Goal: Entertainment & Leisure: Consume media (video, audio)

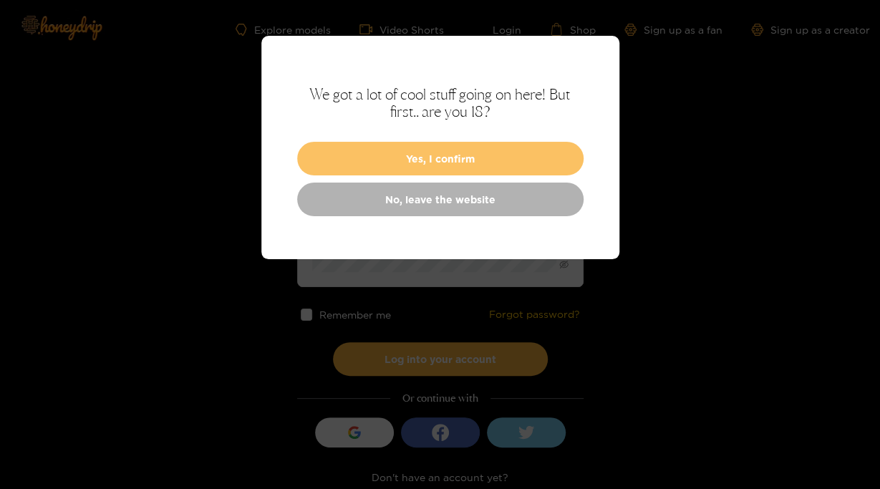
click at [456, 151] on button "Yes, I confirm" at bounding box center [440, 159] width 287 height 34
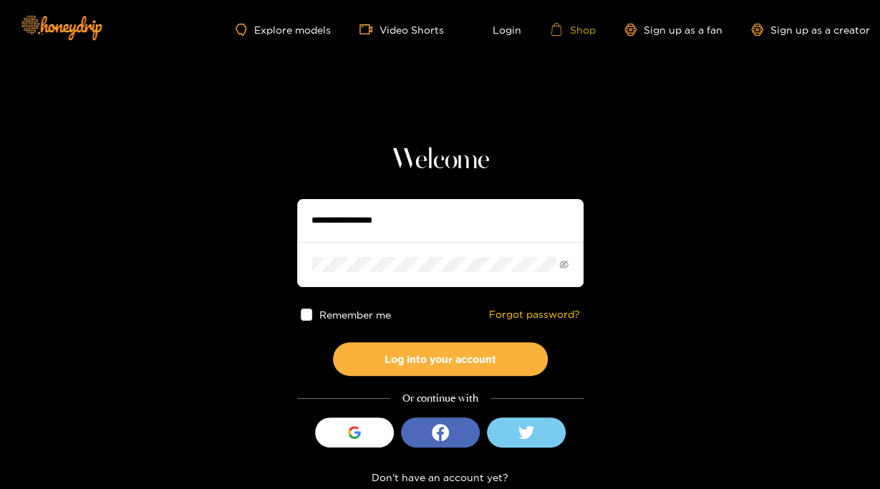
click at [571, 24] on link "Shop" at bounding box center [573, 29] width 46 height 13
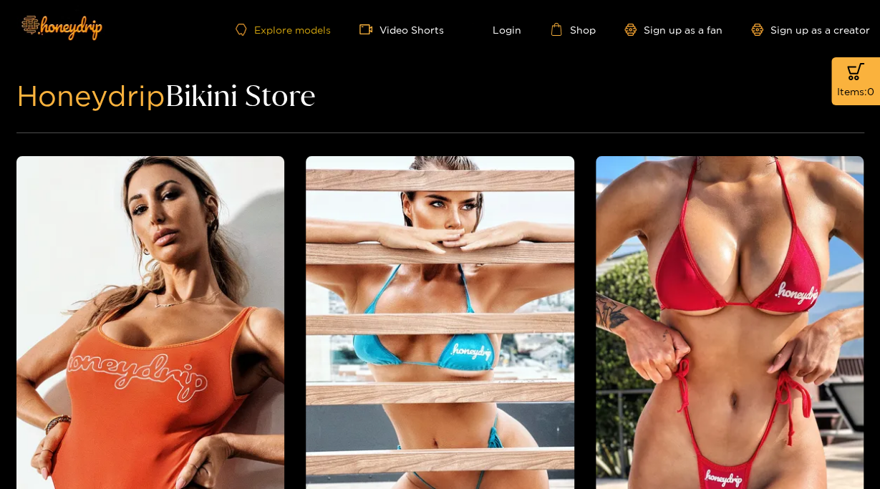
click at [318, 29] on link "Explore models" at bounding box center [283, 30] width 95 height 12
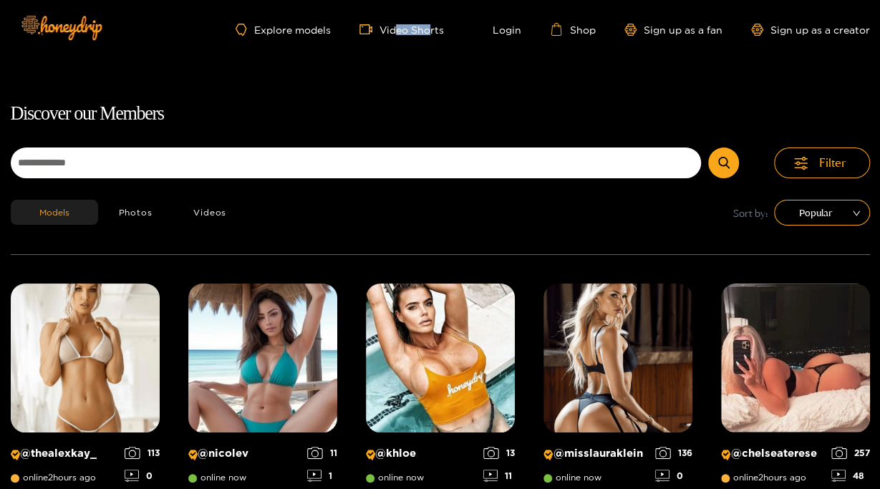
drag, startPoint x: 430, startPoint y: 22, endPoint x: 396, endPoint y: 39, distance: 37.8
click at [396, 39] on div "Explore models Video Shorts Login Shop Sign up as a fan Sign up as a creator" at bounding box center [441, 29] width 860 height 59
click at [390, 32] on link "Video Shorts" at bounding box center [402, 29] width 85 height 13
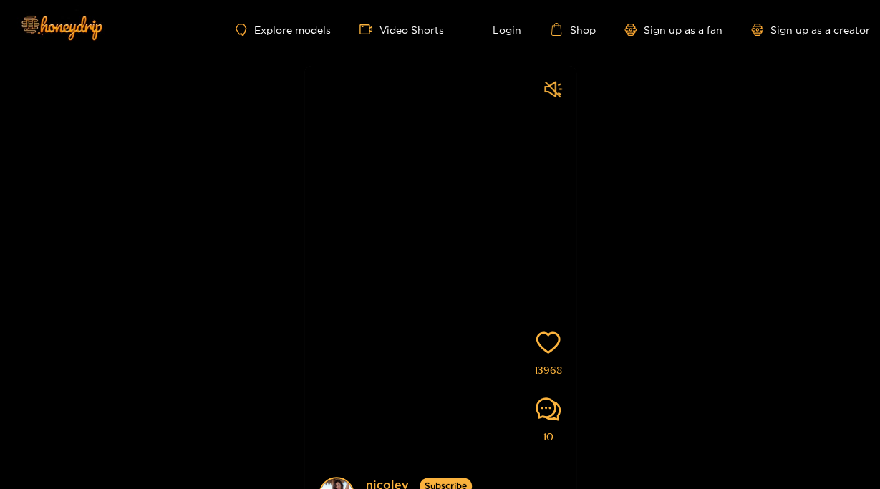
drag, startPoint x: 490, startPoint y: 241, endPoint x: 385, endPoint y: 259, distance: 106.7
click at [385, 259] on video at bounding box center [440, 303] width 272 height 475
